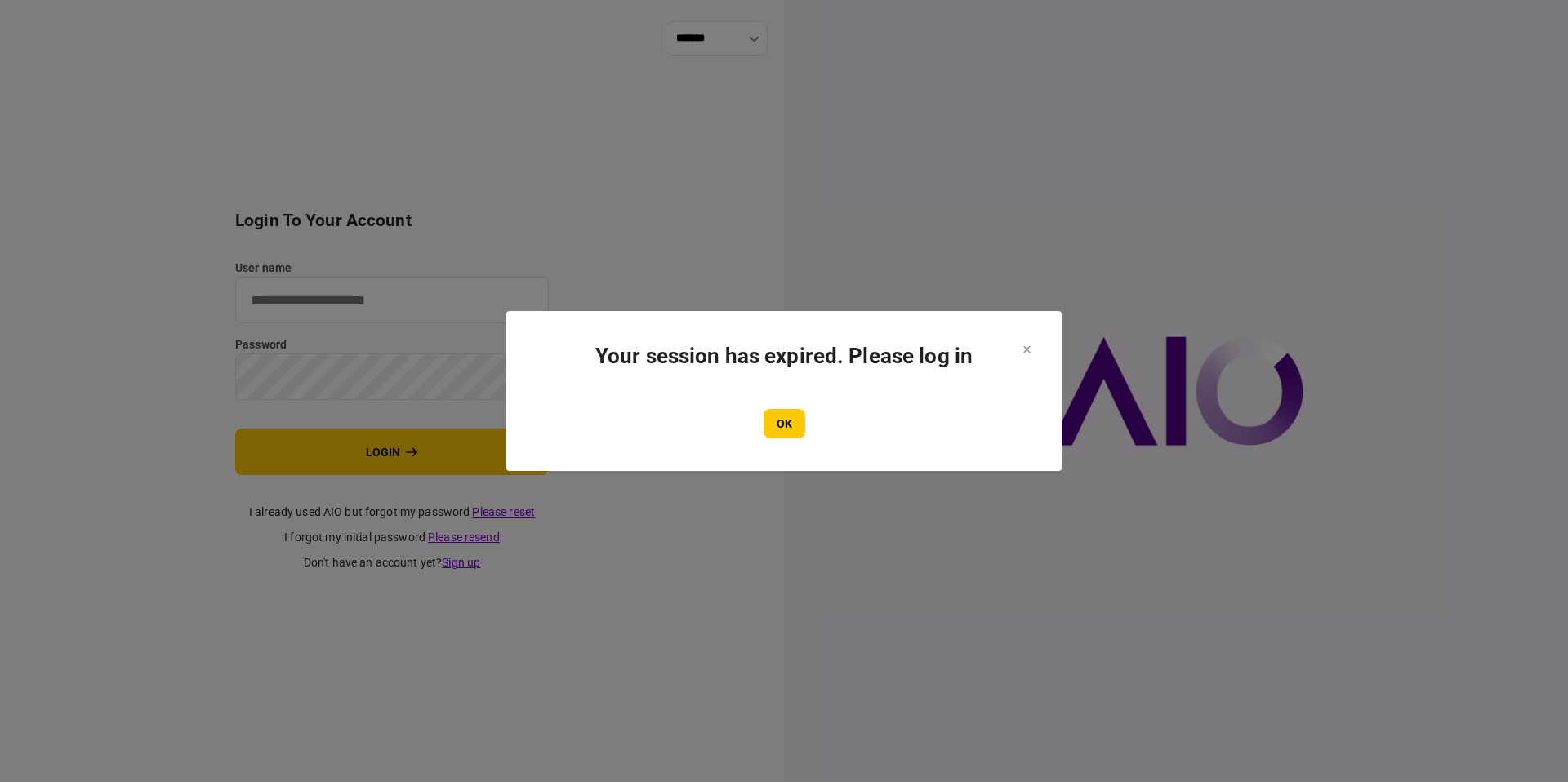
click at [717, 345] on h1 "Your session has expired. Please log in" at bounding box center [784, 356] width 490 height 24
click at [782, 447] on section "Your session has expired. Please log in OK" at bounding box center [784, 391] width 556 height 160
click at [782, 438] on button "OK" at bounding box center [784, 424] width 42 height 29
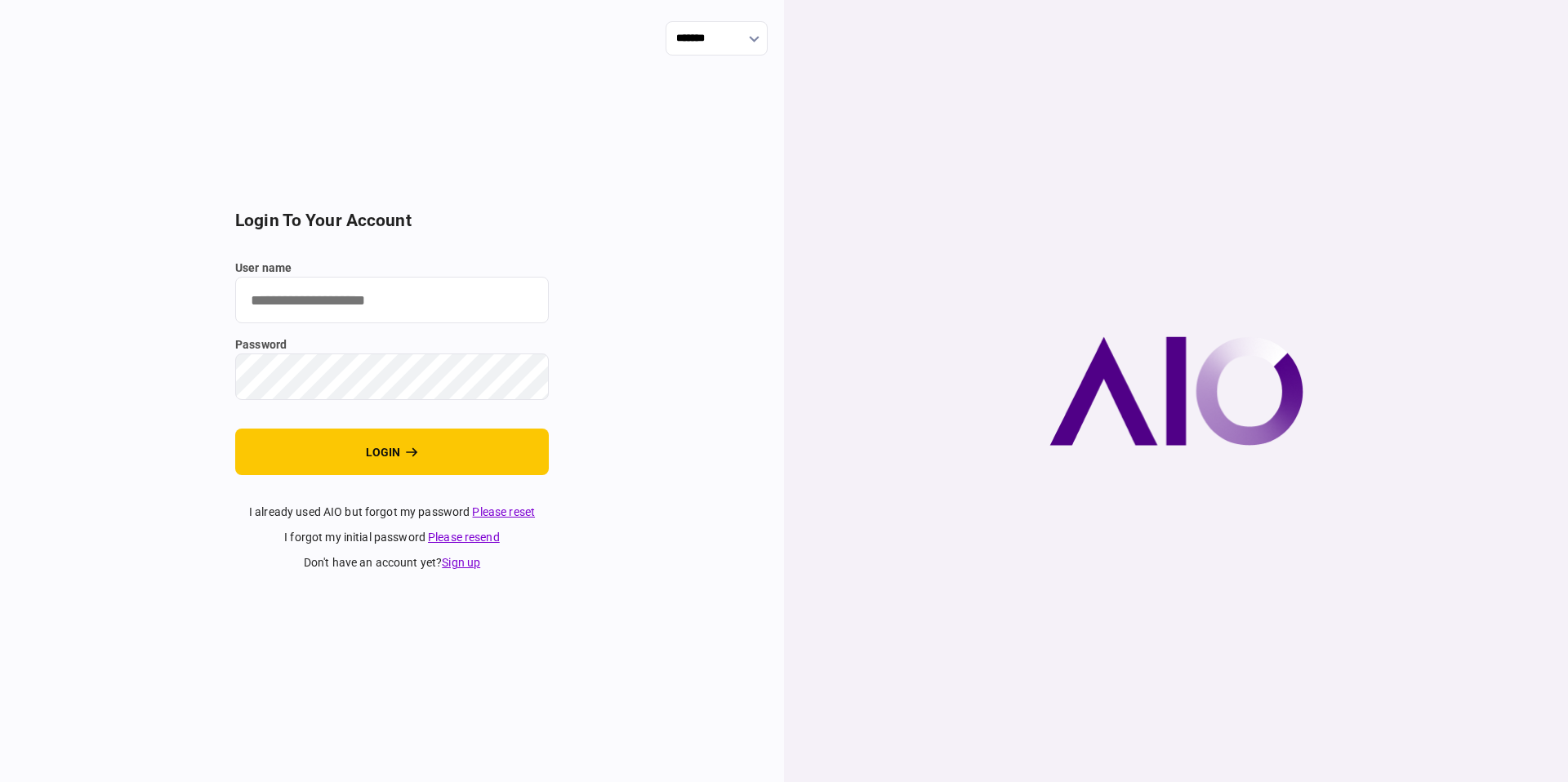
click at [317, 299] on input "user name" at bounding box center [392, 300] width 313 height 47
type input "**********"
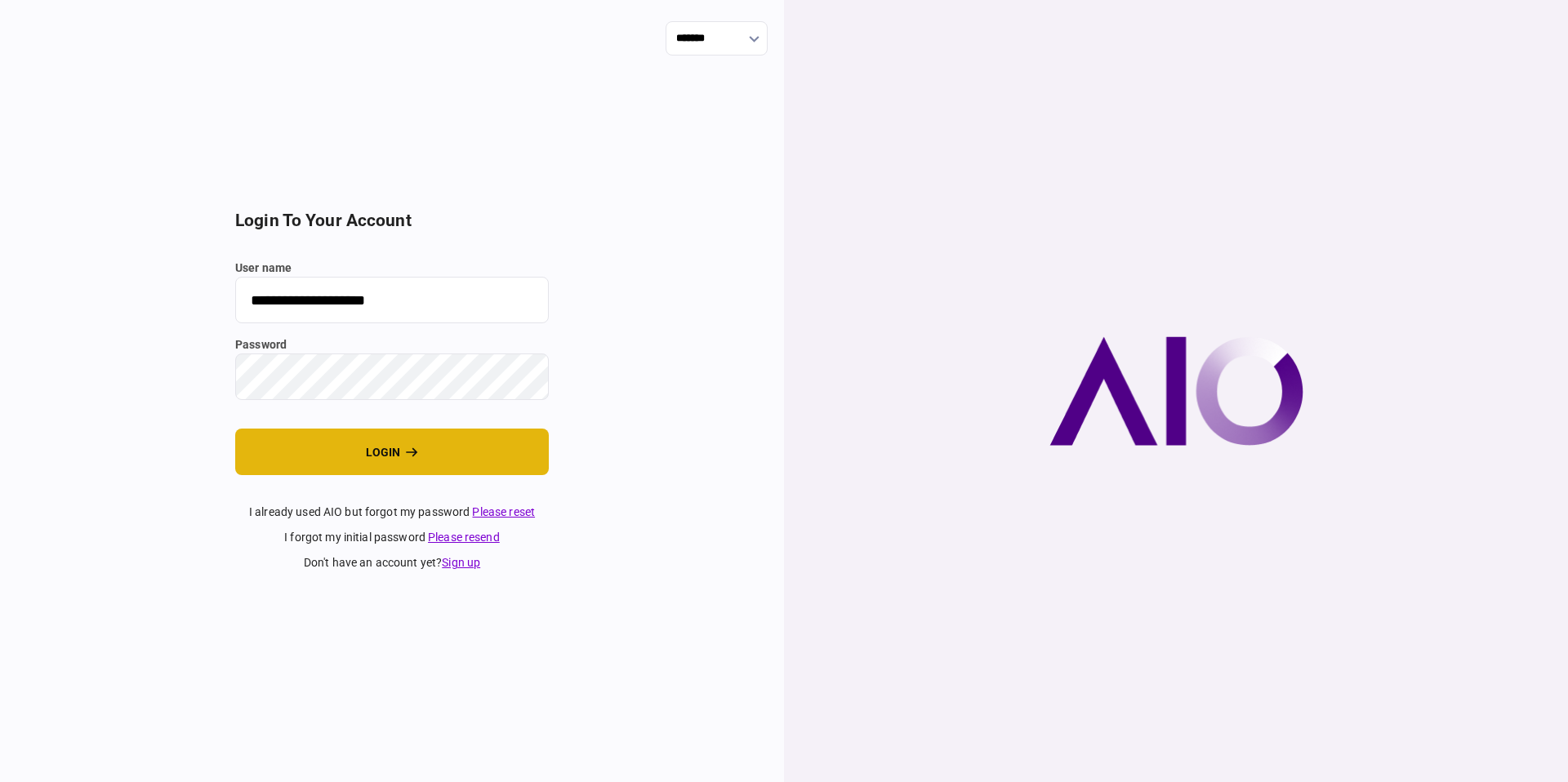
click at [399, 465] on button "login" at bounding box center [392, 452] width 313 height 47
click at [141, 338] on div "**********" at bounding box center [392, 391] width 784 height 782
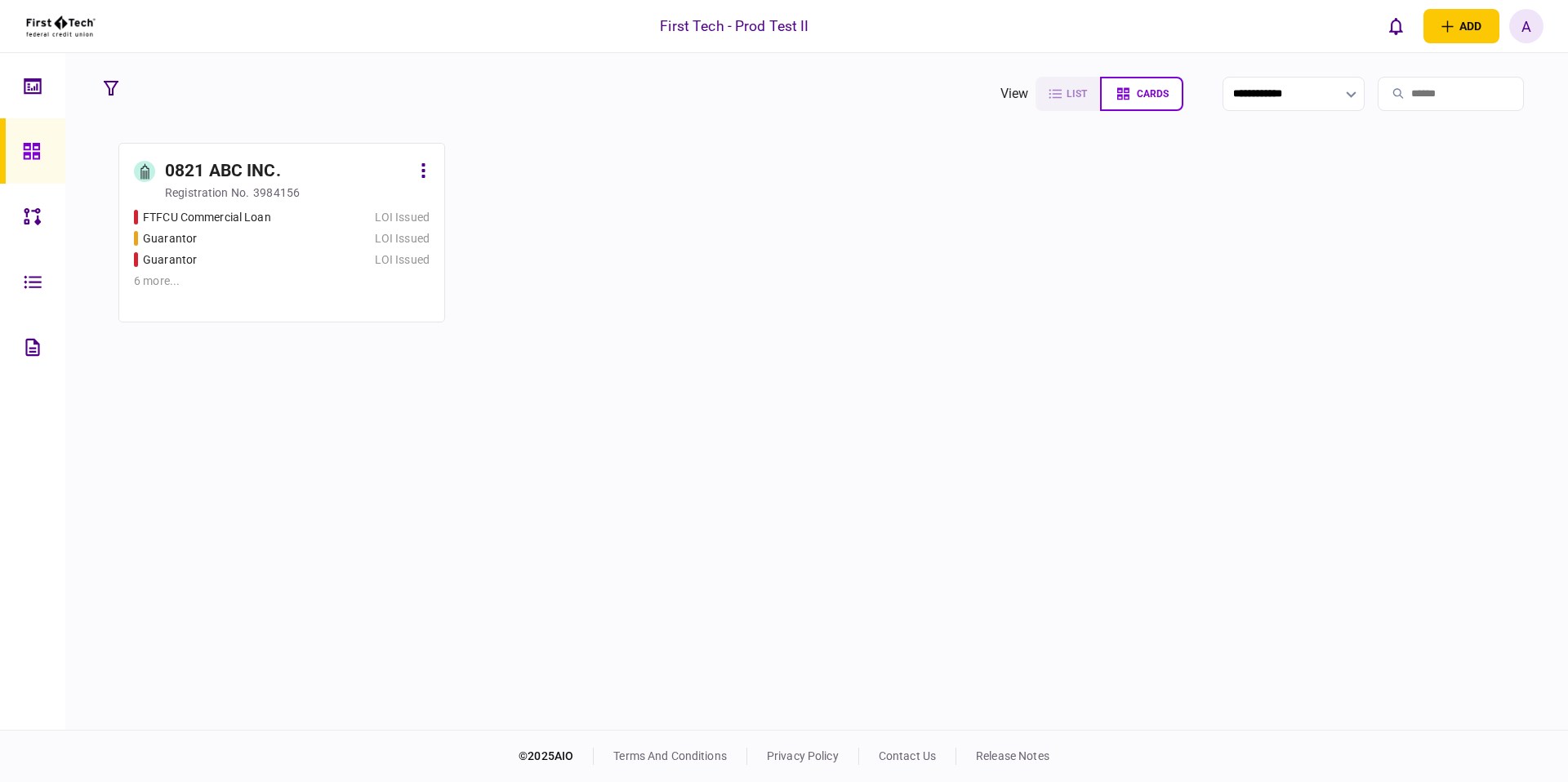
click at [341, 233] on div "LOI Issued" at bounding box center [385, 239] width 89 height 17
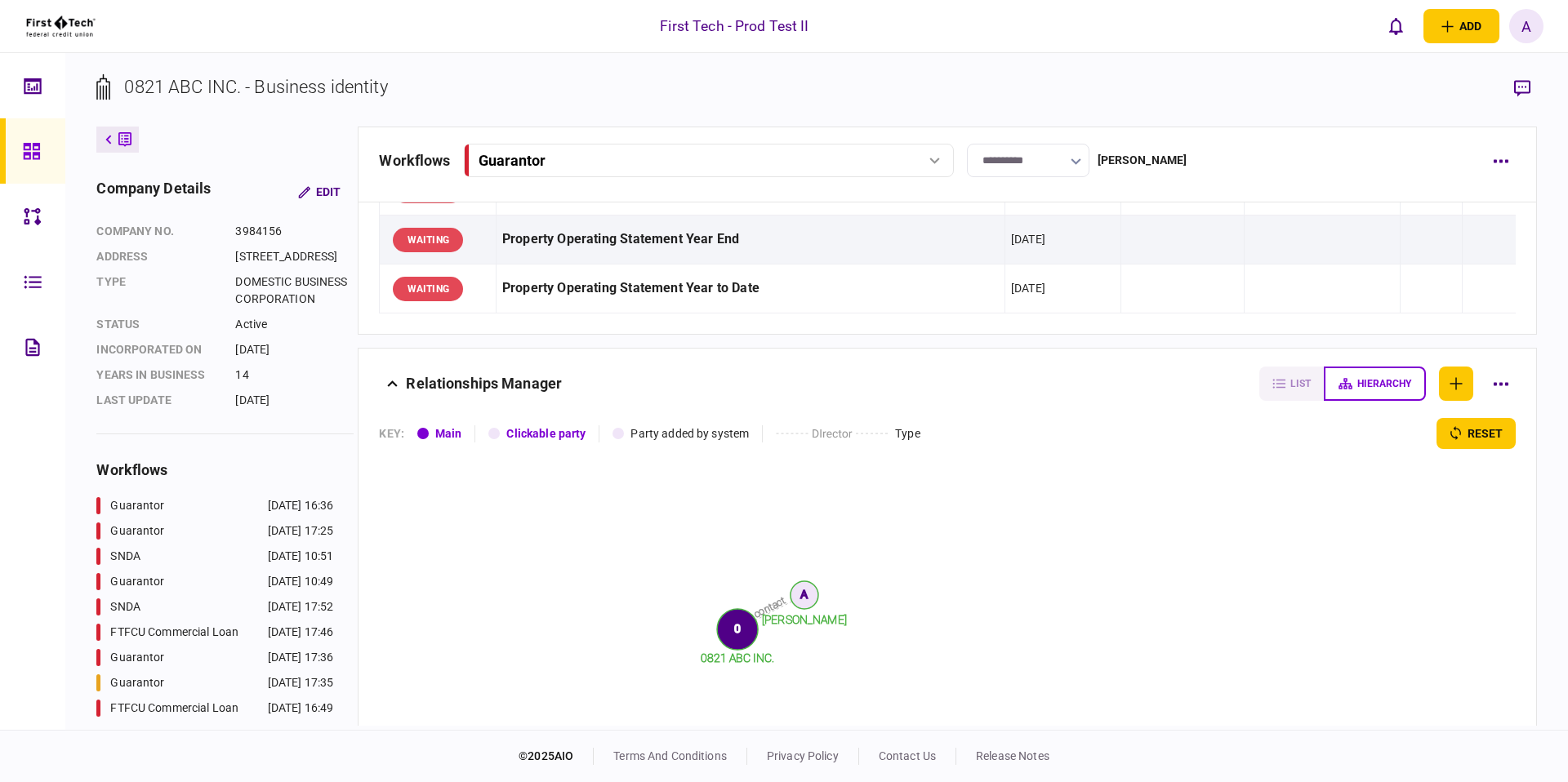
scroll to position [2679, 0]
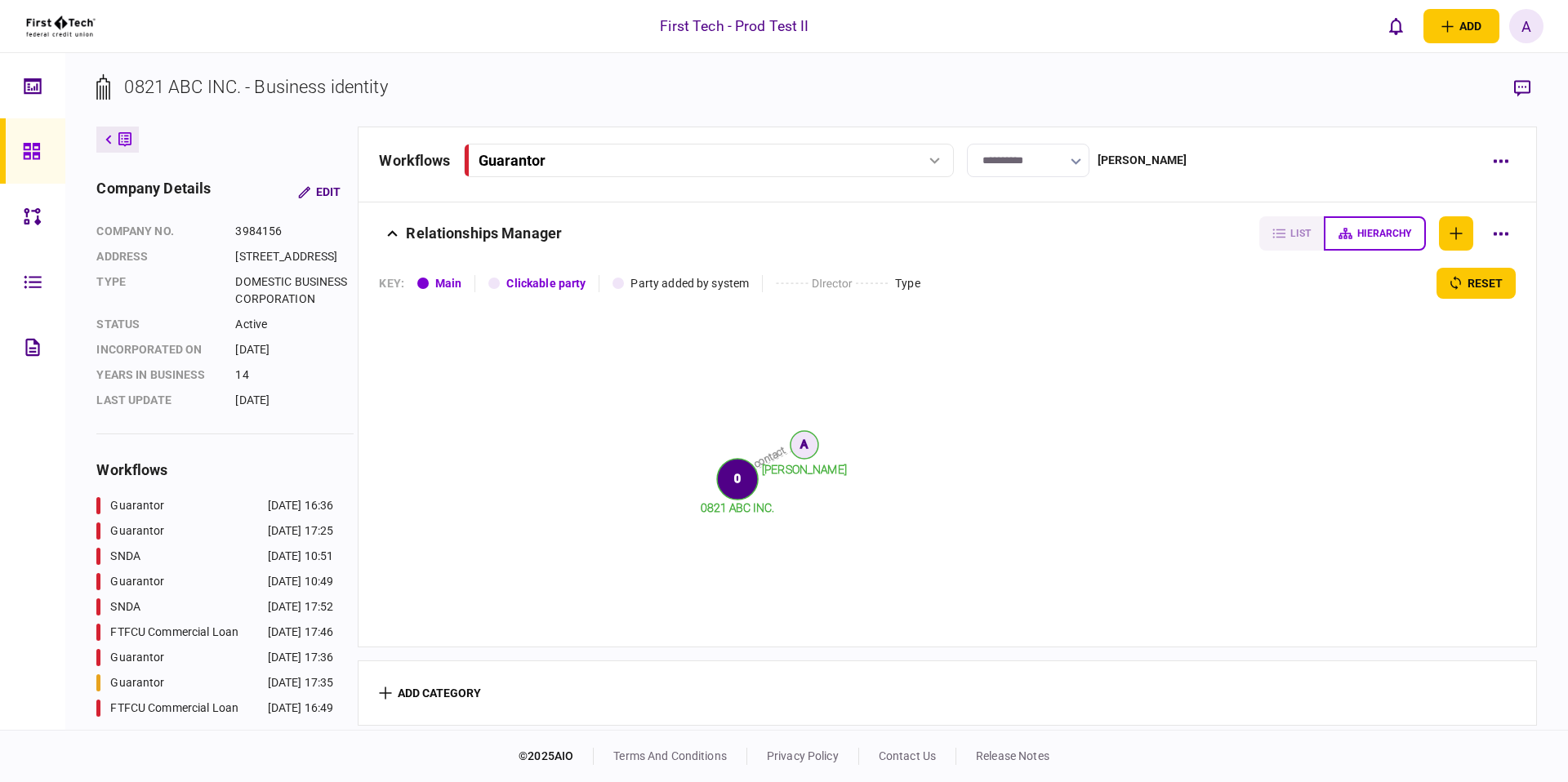
click at [1263, 318] on div "contact [PERSON_NAME] 0821 ABC INC. A 0" at bounding box center [947, 464] width 1136 height 331
click at [1263, 349] on div "contact [PERSON_NAME] 0821 ABC INC. A 0" at bounding box center [947, 464] width 1136 height 331
click at [1264, 385] on div "contact [PERSON_NAME] 0821 ABC INC. A 0" at bounding box center [947, 464] width 1136 height 331
click at [1257, 412] on div "contact [PERSON_NAME] 0821 ABC INC. A 0" at bounding box center [947, 464] width 1136 height 331
click at [1235, 417] on div "contact [PERSON_NAME] 0821 ABC INC. A 0" at bounding box center [947, 464] width 1136 height 331
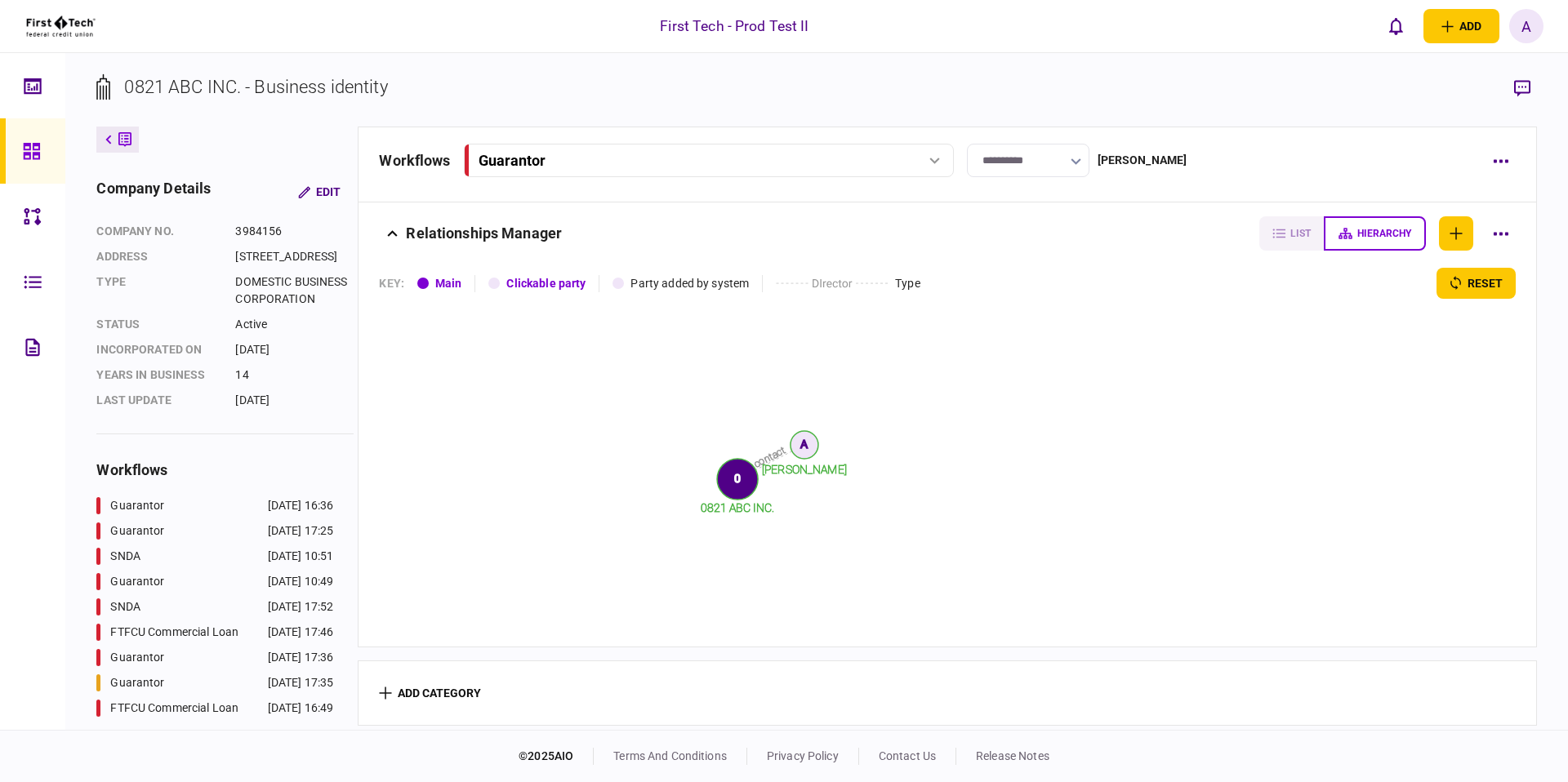
click at [1227, 434] on div "contact [PERSON_NAME] 0821 ABC INC. A 0" at bounding box center [947, 464] width 1136 height 331
click at [1222, 471] on div "contact [PERSON_NAME] 0821 ABC INC. A 0" at bounding box center [947, 464] width 1136 height 331
click at [1220, 485] on div "contact [PERSON_NAME] 0821 ABC INC. A 0" at bounding box center [947, 464] width 1136 height 331
click at [1248, 108] on section "0821 ABC INC. - Business identity" at bounding box center [816, 99] width 1440 height 53
click at [1246, 101] on section "0821 ABC INC. - Business identity" at bounding box center [816, 99] width 1440 height 53
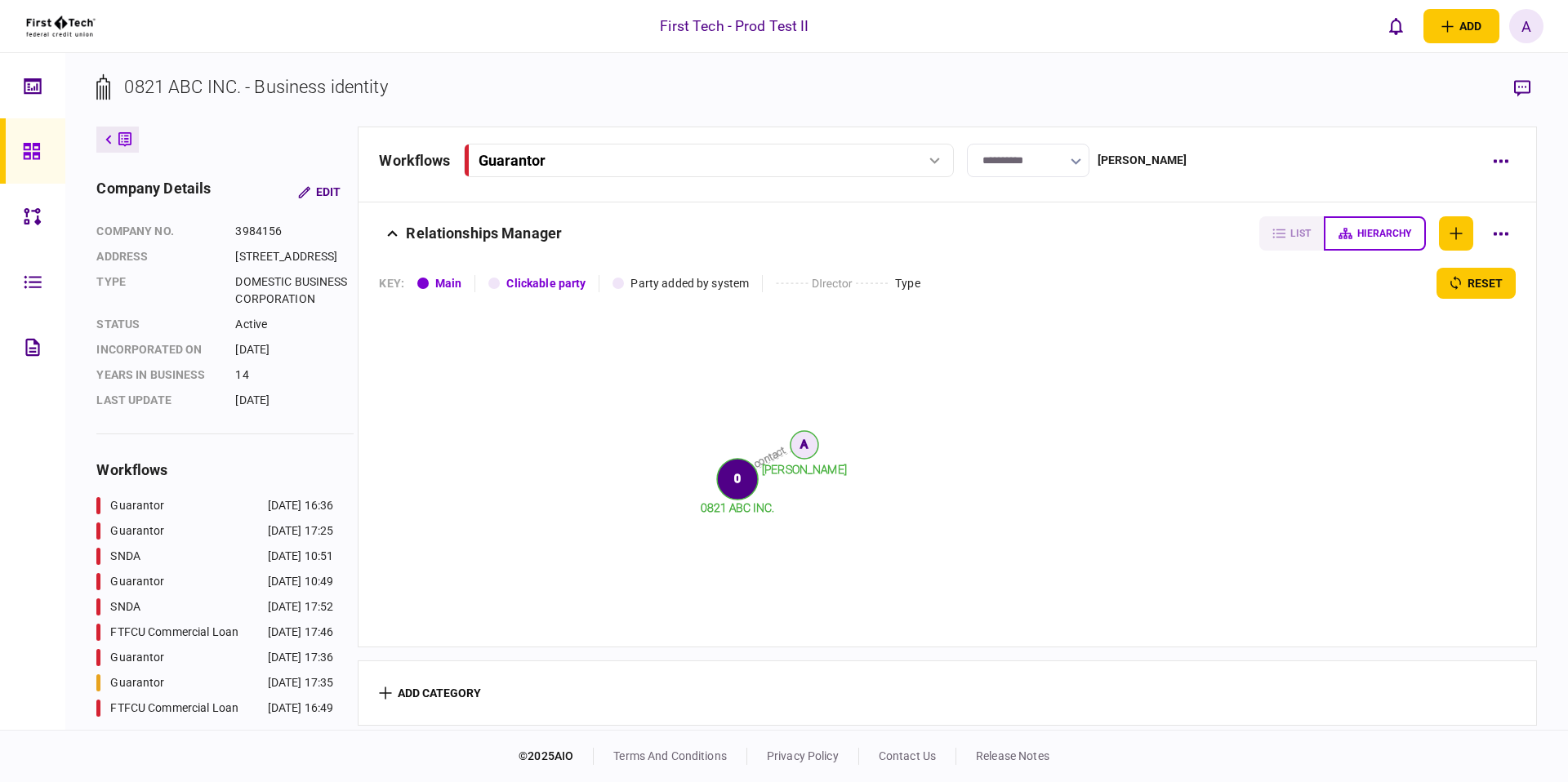
click at [1211, 112] on section "0821 ABC INC. - Business identity" at bounding box center [816, 99] width 1440 height 53
click at [1117, 403] on icon "contact [PERSON_NAME] 0821 ABC INC. A 0" at bounding box center [771, 461] width 784 height 326
click at [1137, 256] on section "Relationships Manager list hierarchy KEY : Main Clickable party Party added by …" at bounding box center [947, 422] width 1179 height 450
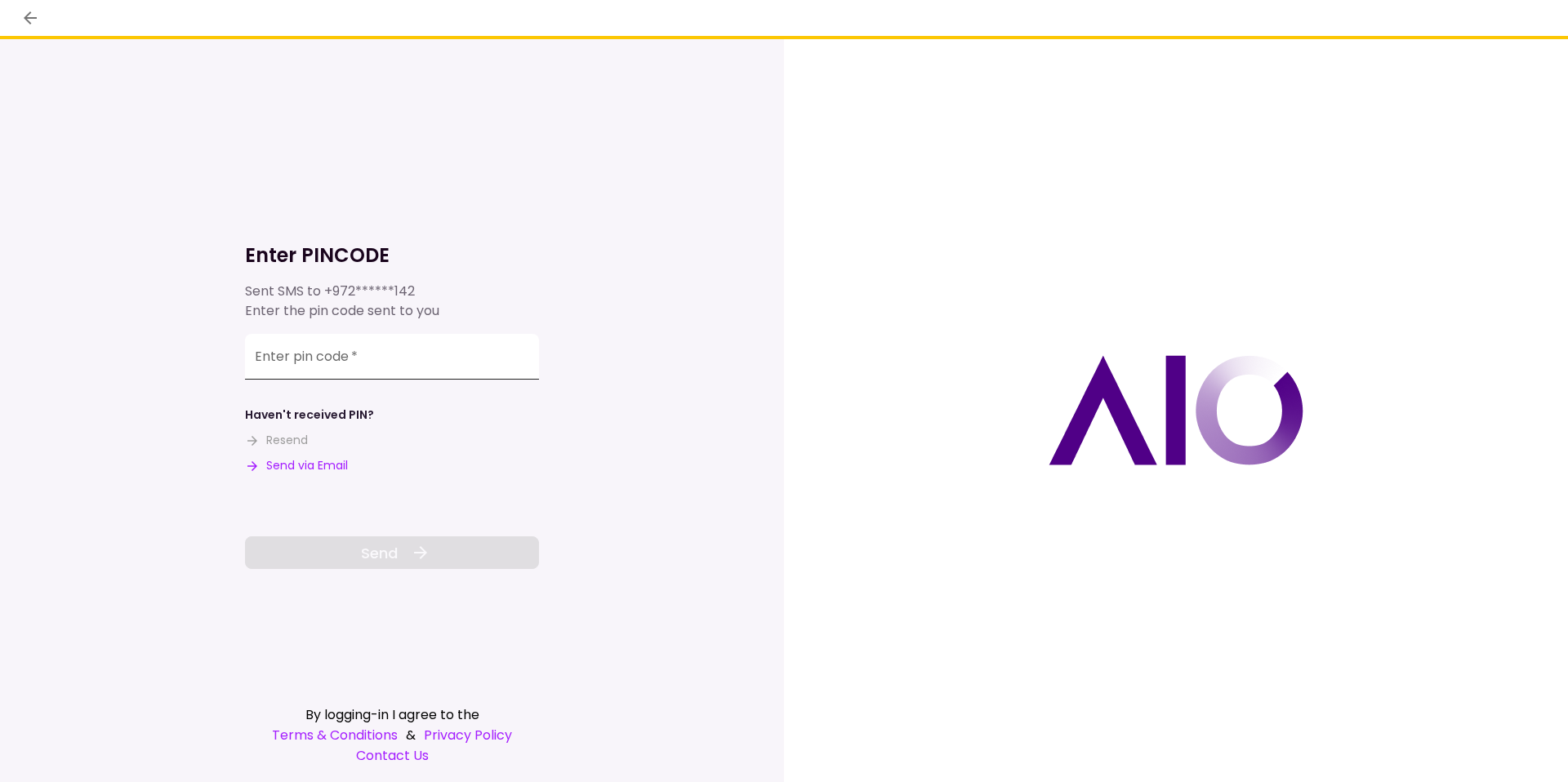
click at [385, 369] on input "Enter pin code   *" at bounding box center [392, 356] width 294 height 46
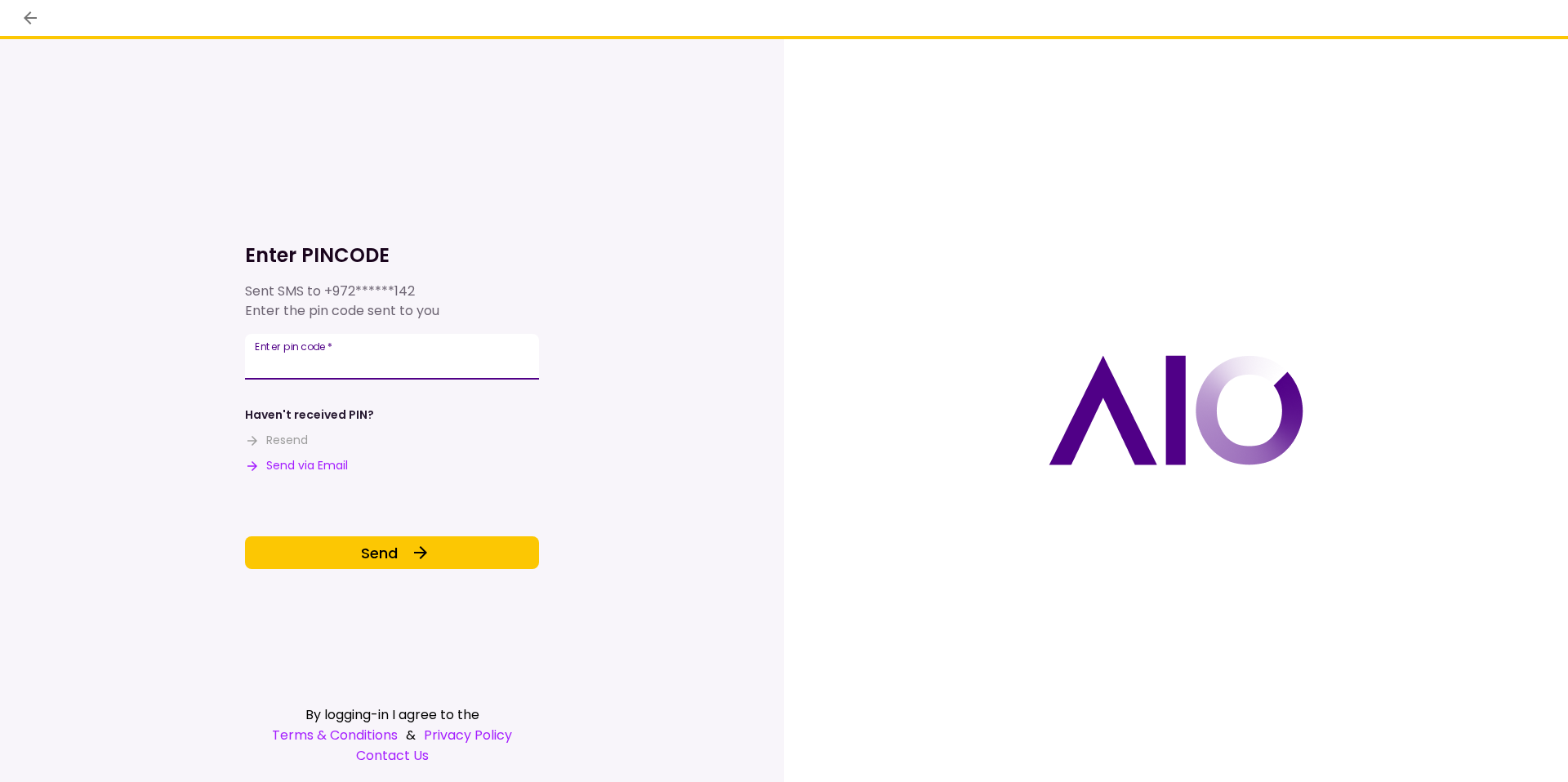
type input "******"
